Goal: Information Seeking & Learning: Check status

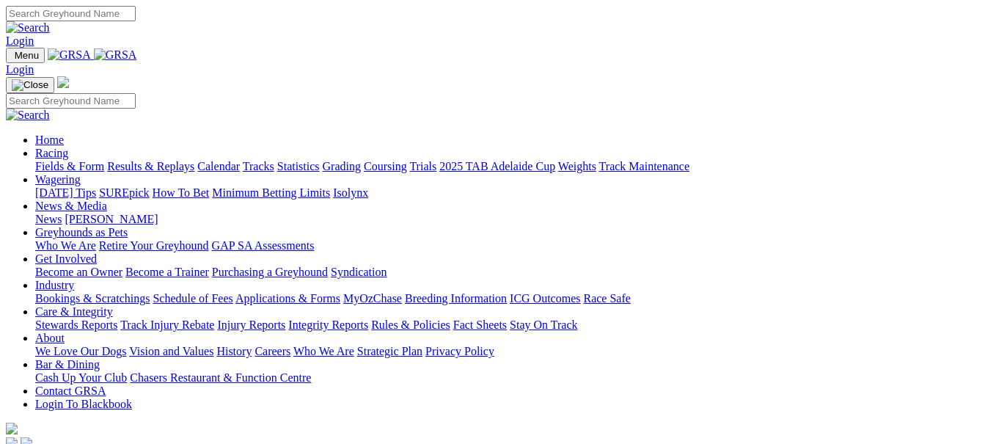
click at [68, 147] on link "Racing" at bounding box center [51, 153] width 33 height 12
click at [178, 160] on link "Results & Replays" at bounding box center [150, 166] width 87 height 12
